Goal: Task Accomplishment & Management: Use online tool/utility

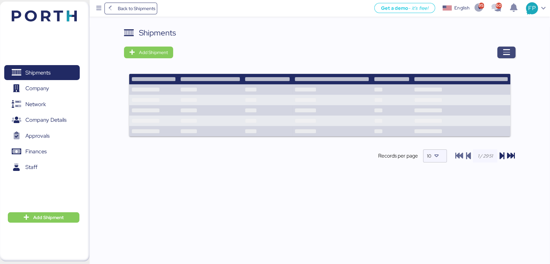
click at [505, 57] on span "button" at bounding box center [506, 52] width 8 height 9
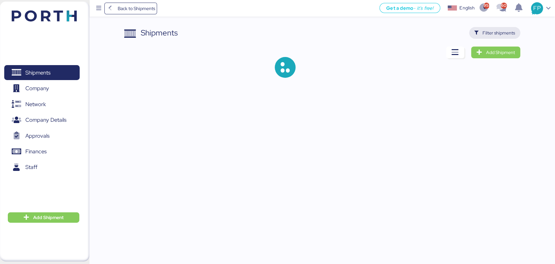
click at [498, 36] on span "Filter shipments" at bounding box center [499, 33] width 33 height 8
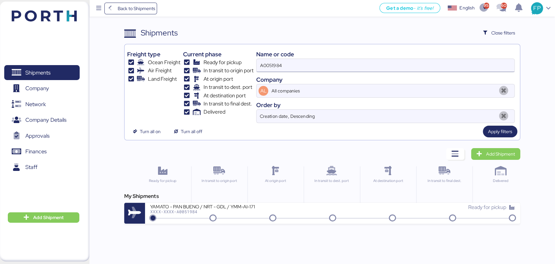
click at [269, 61] on input "A0051984" at bounding box center [386, 65] width 258 height 13
paste input "TYOF91252300"
type input "TYOF91252300"
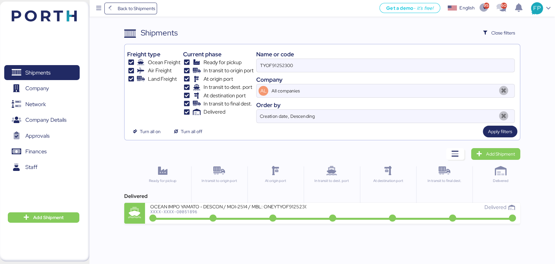
click at [241, 197] on div "In transit to origin port" at bounding box center [219, 189] width 56 height 47
click at [242, 206] on div "OCEAN IMPO YAMATO - DESCON / MOI-2514 / MBL: ONEYTYOF91252300 - HBL: VARIOS / F…" at bounding box center [228, 206] width 156 height 6
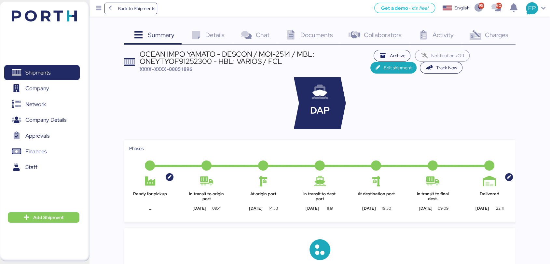
click at [489, 39] on div "Charges 0" at bounding box center [488, 36] width 54 height 18
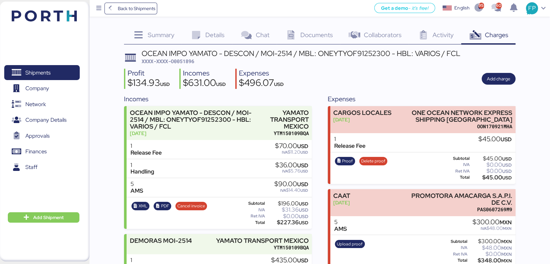
click at [185, 60] on span "XXXX-XXXX-O0051896" at bounding box center [168, 61] width 53 height 7
copy span "O0051896"
click at [185, 62] on span "XXXX-XXXX-O0051896" at bounding box center [168, 61] width 53 height 7
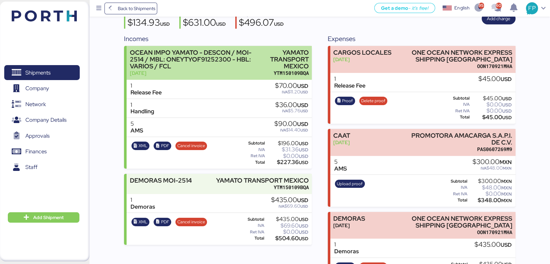
scroll to position [94, 0]
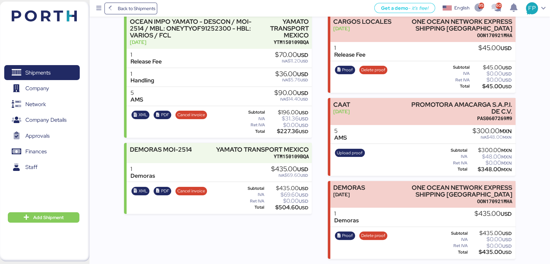
click at [287, 205] on div "$504.60 USD" at bounding box center [286, 207] width 43 height 5
copy div "504.60"
click at [323, 159] on div "Incomes OCEAN IMPO YAMATO - DESCON / MOI-2514 / MBL: ONEYTYOF91252300 - HBL: VA…" at bounding box center [319, 130] width 391 height 255
drag, startPoint x: 409, startPoint y: 186, endPoint x: 519, endPoint y: 194, distance: 109.6
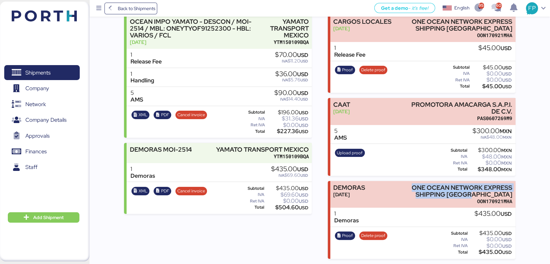
click at [519, 194] on div "Summary 0 Details 0 Chat 0 Documents 0 Collaborators 0 Activity 0 Charges 0 OCE…" at bounding box center [275, 84] width 550 height 350
copy div "ONE OCEAN NETWORK EXPRESS SHIPPING [GEOGRAPHIC_DATA]"
click at [487, 251] on div "$435.00 USD" at bounding box center [490, 252] width 43 height 5
copy div "435.00"
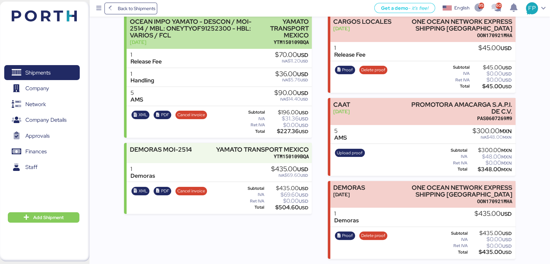
scroll to position [0, 0]
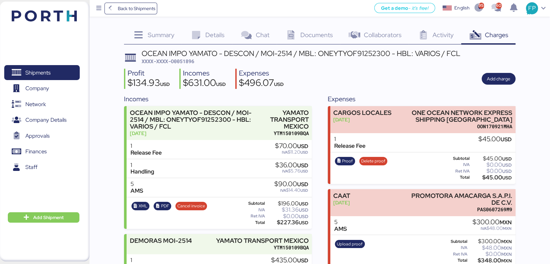
click at [192, 63] on span "XXXX-XXXX-O0051896" at bounding box center [168, 61] width 53 height 7
copy span "O0051896"
click at [354, 52] on div "OCEAN IMPO YAMATO - DESCON / MOI-2514 / MBL: ONEYTYOF91252300 - HBL: VARIOS / F…" at bounding box center [301, 53] width 319 height 7
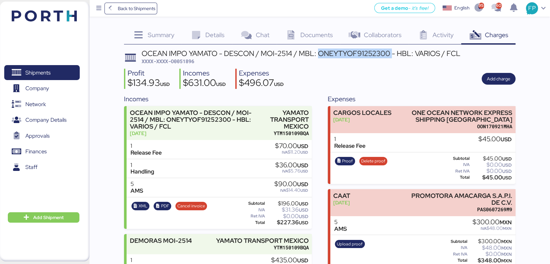
copy div "ONEYTYOF91252300"
drag, startPoint x: 260, startPoint y: 53, endPoint x: 293, endPoint y: 53, distance: 32.9
click at [293, 53] on div "OCEAN IMPO YAMATO - DESCON / MOI-2514 / MBL: ONEYTYOF91252300 - HBL: VARIOS / F…" at bounding box center [301, 53] width 319 height 7
copy div "MOI-2514"
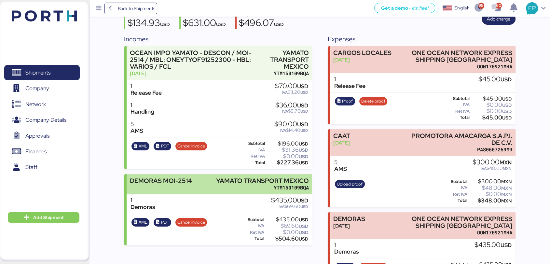
scroll to position [60, 0]
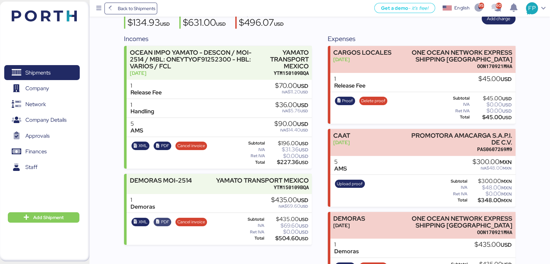
click at [161, 223] on span "PDF" at bounding box center [165, 221] width 8 height 7
click at [57, 69] on span "Shipments" at bounding box center [42, 72] width 70 height 9
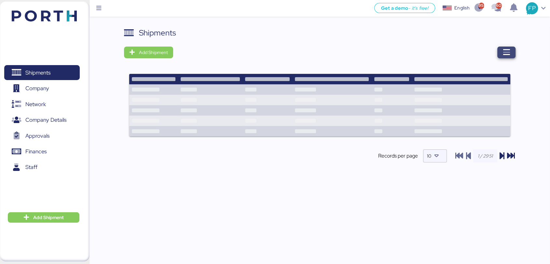
click at [498, 54] on span "button" at bounding box center [506, 53] width 18 height 12
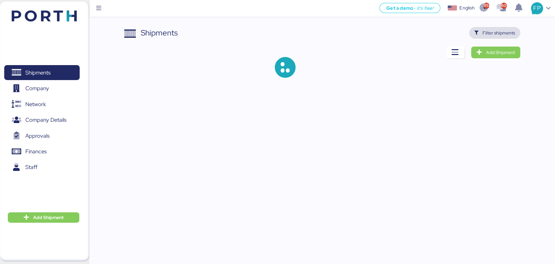
click at [483, 35] on span "Filter shipments" at bounding box center [499, 33] width 33 height 8
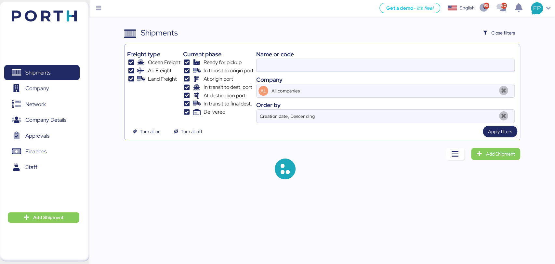
click at [278, 63] on input at bounding box center [386, 65] width 258 height 13
click at [273, 61] on input at bounding box center [386, 65] width 258 height 13
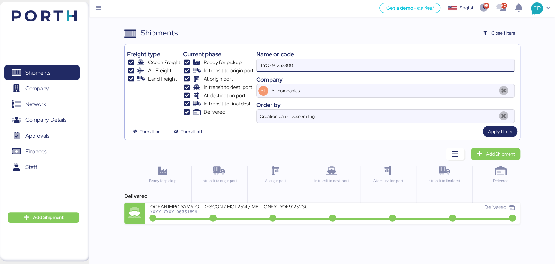
click at [281, 65] on input "TYOF91252300" at bounding box center [386, 65] width 258 height 13
paste input "O0051974"
type input "O0051974"
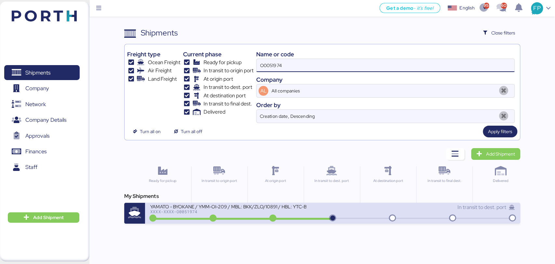
click at [242, 218] on div at bounding box center [242, 219] width 181 height 2
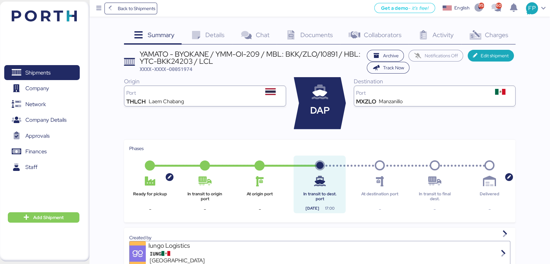
click at [479, 38] on icon at bounding box center [475, 35] width 14 height 9
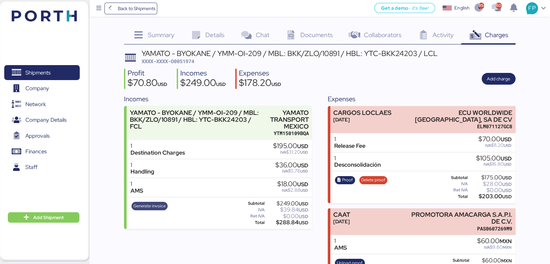
click at [146, 206] on span "Generate invoice" at bounding box center [149, 205] width 32 height 7
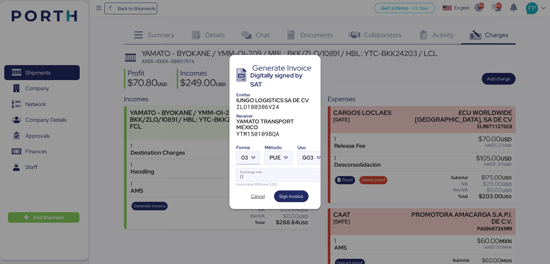
click at [254, 151] on div at bounding box center [254, 157] width 12 height 13
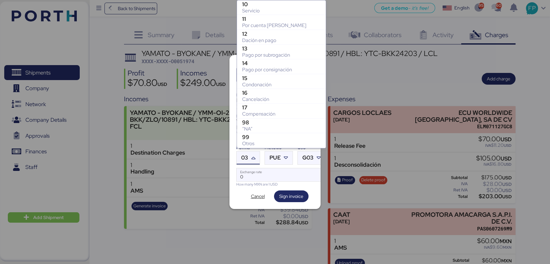
scroll to position [131, 0]
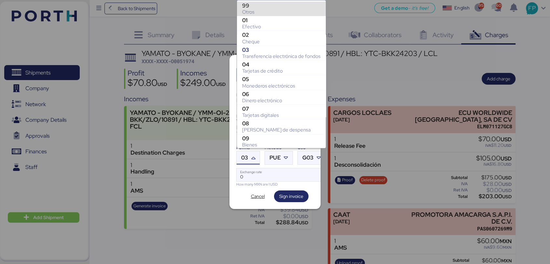
click at [259, 11] on div "Otros" at bounding box center [281, 12] width 78 height 7
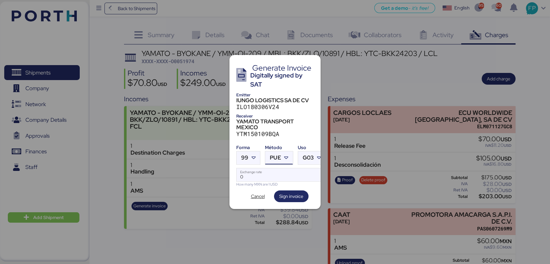
click at [271, 155] on span "PUE" at bounding box center [275, 158] width 11 height 6
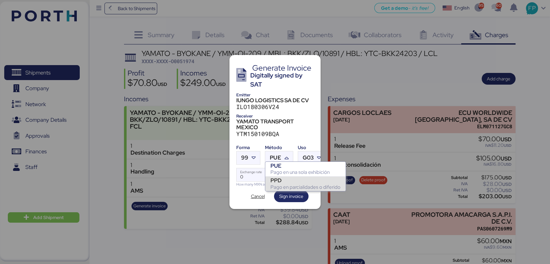
click at [286, 180] on div "PPD" at bounding box center [305, 180] width 70 height 7
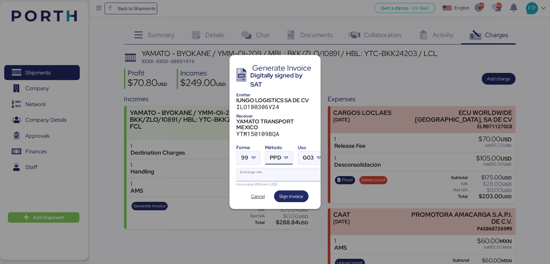
click at [262, 169] on input "Exchange rate" at bounding box center [280, 174] width 89 height 13
type input "0"
paste input "18.5935"
type input "18.5935"
click at [292, 192] on span "Sign invoice" at bounding box center [291, 196] width 24 height 8
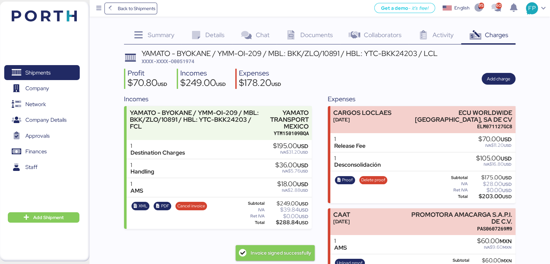
click at [188, 63] on span "XXXX-XXXX-O0051974" at bounding box center [168, 61] width 53 height 7
copy span "O0051974"
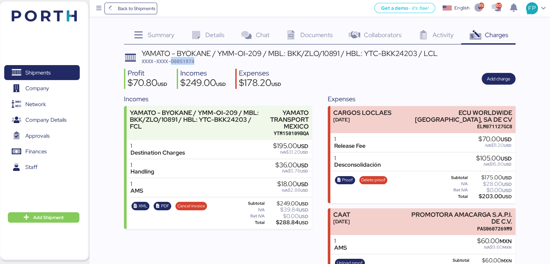
scroll to position [29, 0]
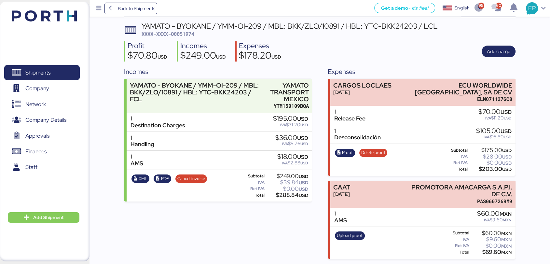
click at [290, 196] on div "$288.84 USD" at bounding box center [286, 195] width 42 height 5
copy div "288.84"
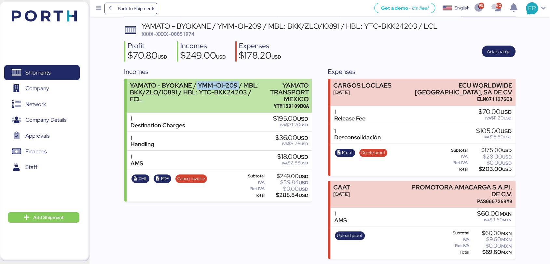
drag, startPoint x: 196, startPoint y: 81, endPoint x: 237, endPoint y: 82, distance: 41.0
click at [237, 82] on div "YAMATO - BYOKANE / YMM-OI-209 / MBL: BKK/ZLO/10891 / HBL: YTC-BKK24203 / FCL" at bounding box center [195, 92] width 130 height 20
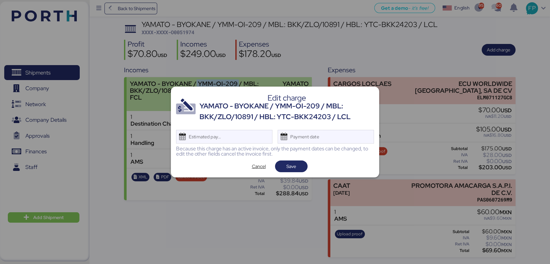
scroll to position [0, 0]
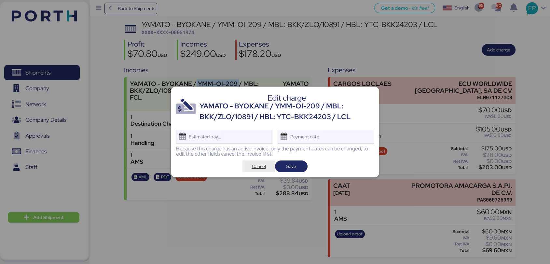
click at [266, 166] on span "Cancel" at bounding box center [259, 166] width 22 height 9
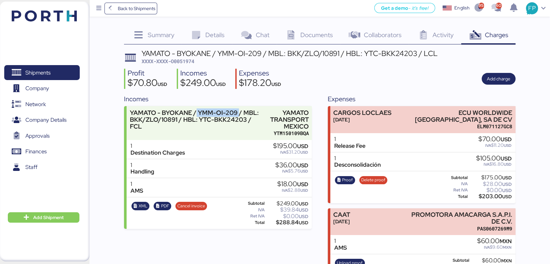
scroll to position [29, 0]
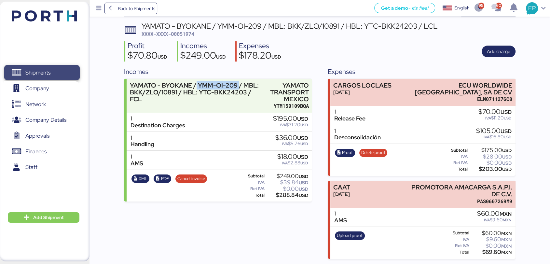
click at [48, 75] on span "Shipments" at bounding box center [37, 72] width 25 height 9
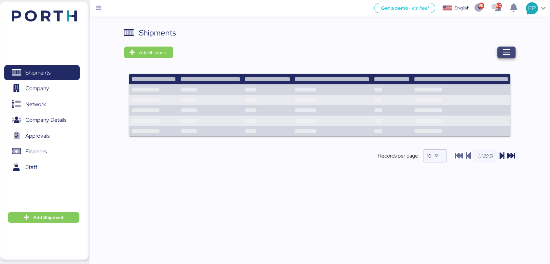
click at [512, 50] on span "button" at bounding box center [506, 53] width 18 height 12
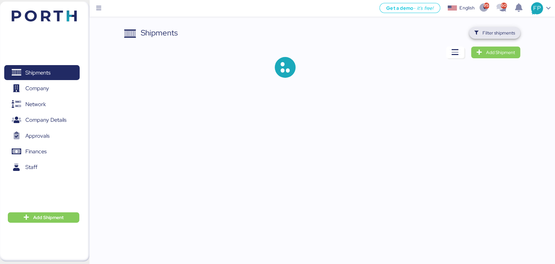
click at [492, 38] on span "Filter shipments" at bounding box center [494, 33] width 51 height 12
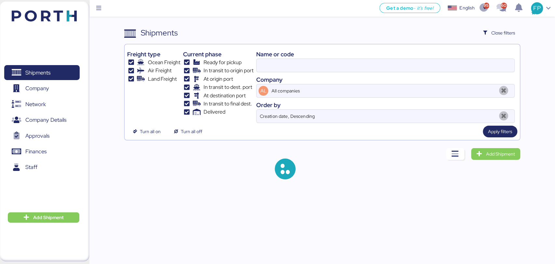
type input "O0051974"
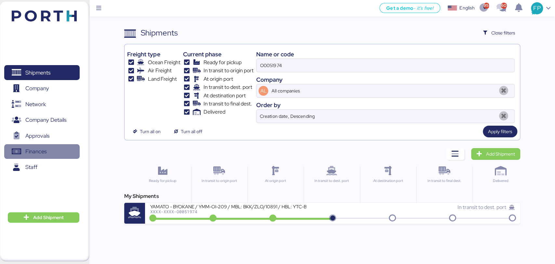
click at [48, 150] on span "Finances" at bounding box center [42, 151] width 70 height 9
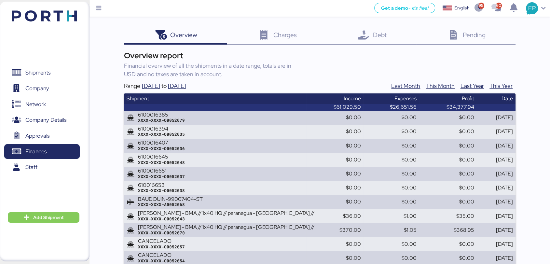
click at [379, 39] on div "Debt 0" at bounding box center [372, 36] width 90 height 18
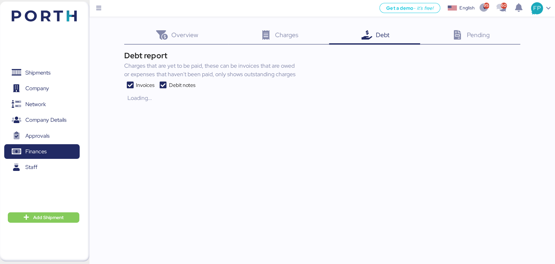
click at [164, 81] on icon at bounding box center [163, 85] width 12 height 8
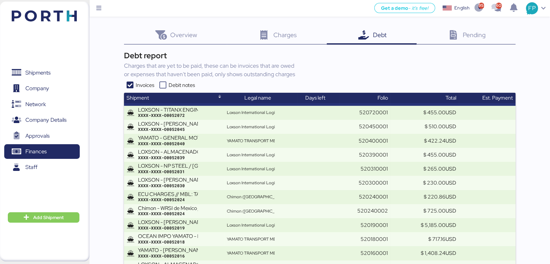
scroll to position [525, 0]
